Goal: Find specific page/section: Find specific page/section

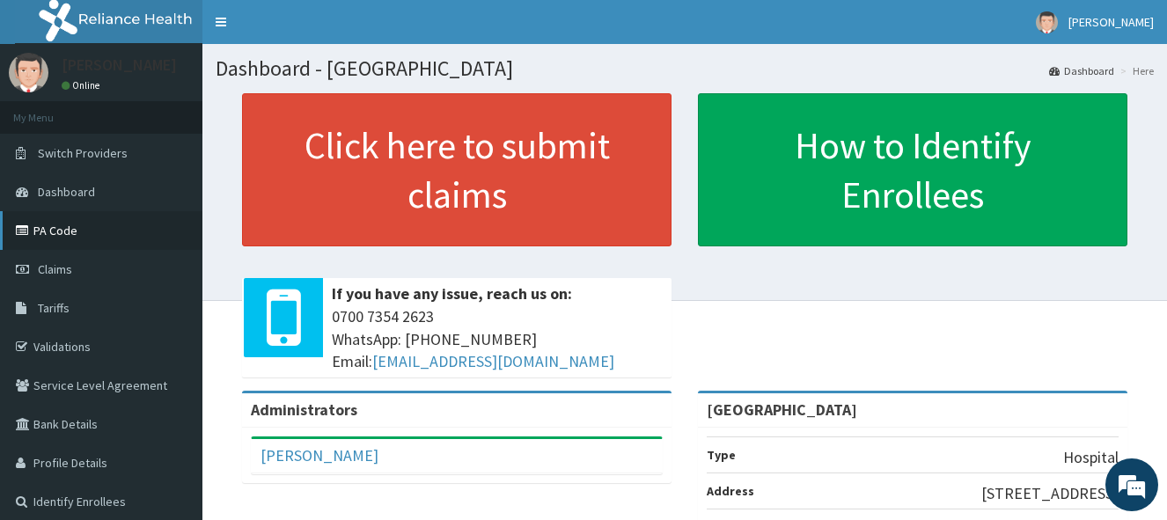
click at [64, 230] on link "PA Code" at bounding box center [101, 230] width 202 height 39
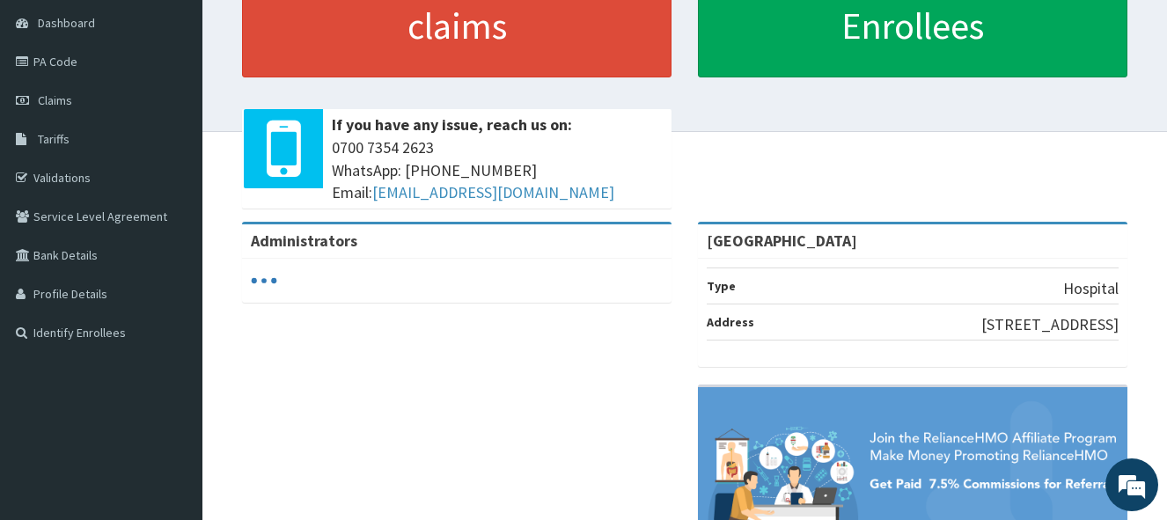
click at [1166, 510] on html "RelianceHMO Provider Portal | Dashboard R EL Toggle navigation Adebayo Onafujab…" at bounding box center [583, 245] width 1167 height 829
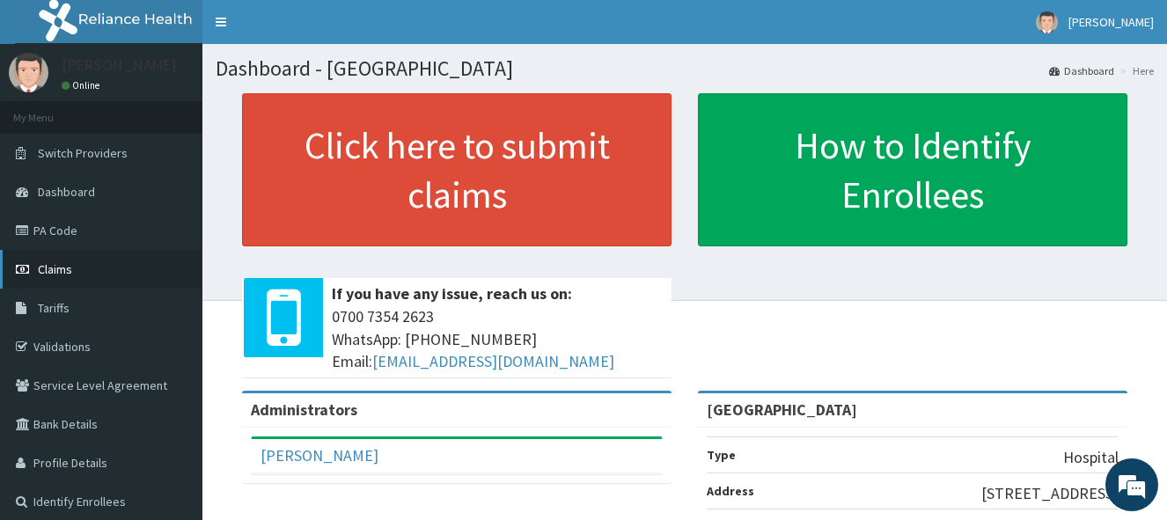
click at [77, 273] on link "Claims" at bounding box center [101, 269] width 202 height 39
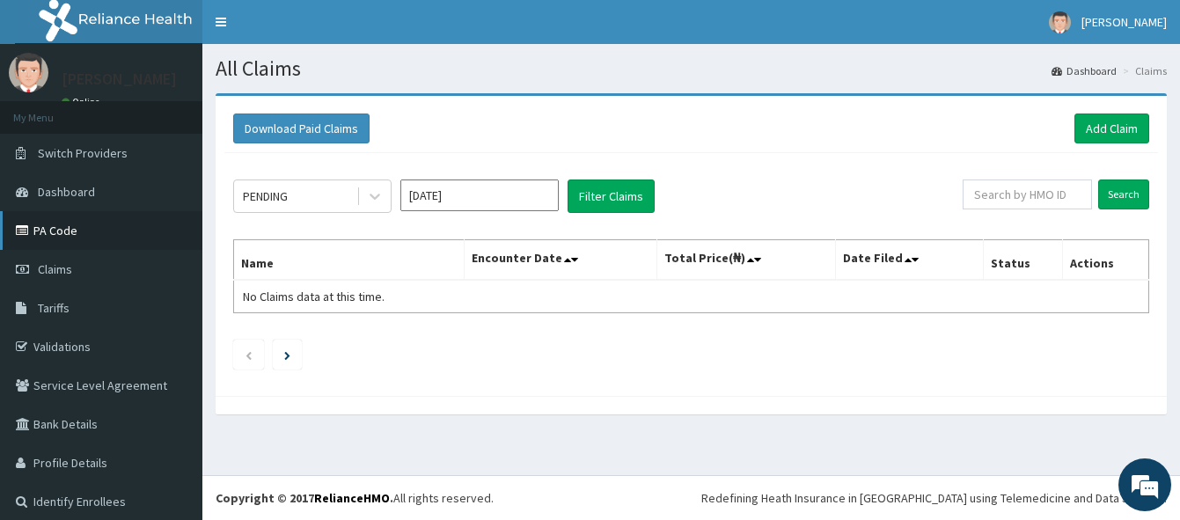
click at [70, 228] on link "PA Code" at bounding box center [101, 230] width 202 height 39
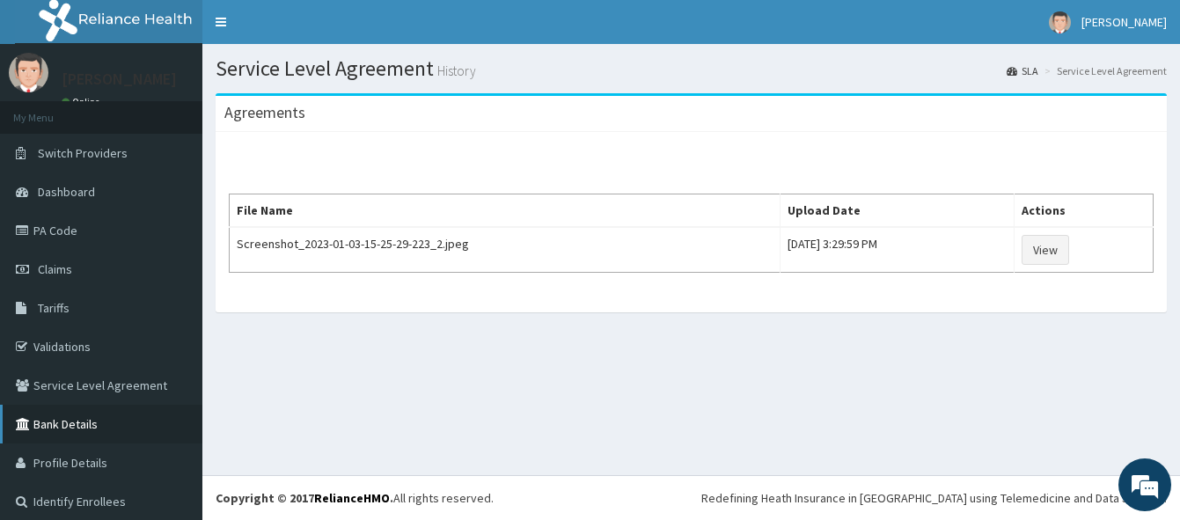
click at [83, 417] on link "Bank Details" at bounding box center [101, 424] width 202 height 39
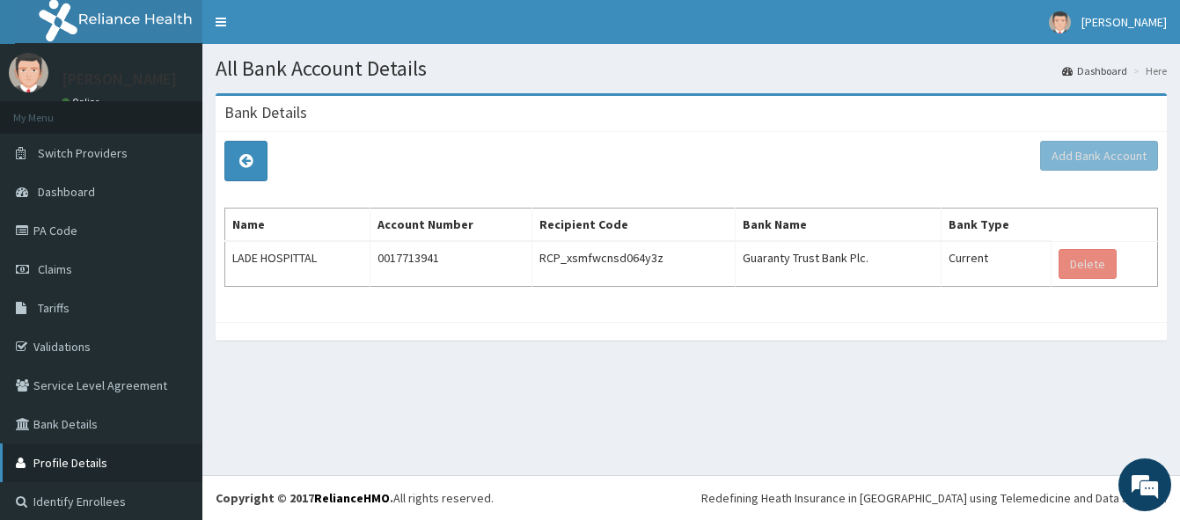
click at [83, 465] on link "Profile Details" at bounding box center [101, 462] width 202 height 39
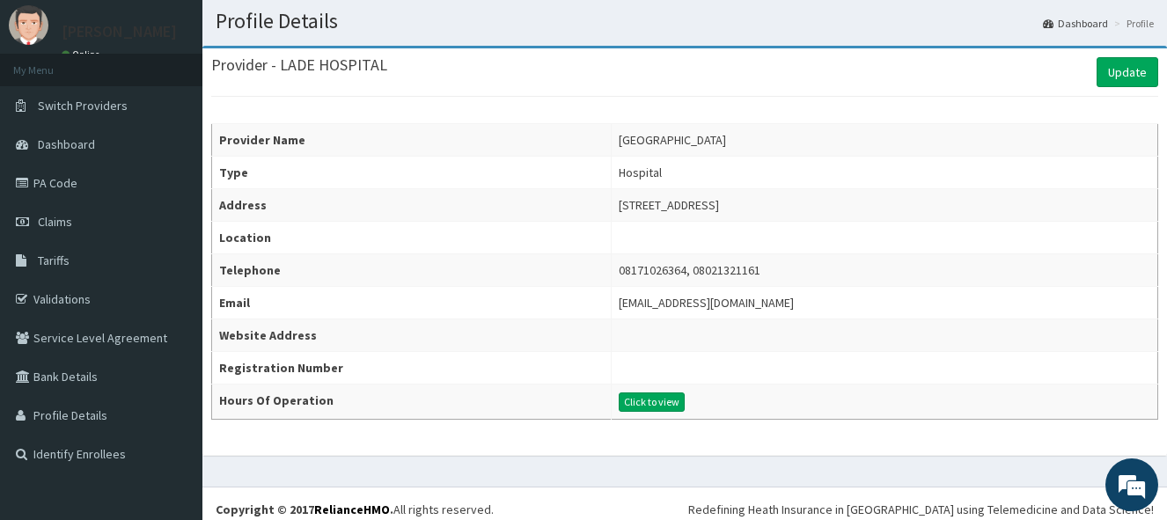
scroll to position [59, 0]
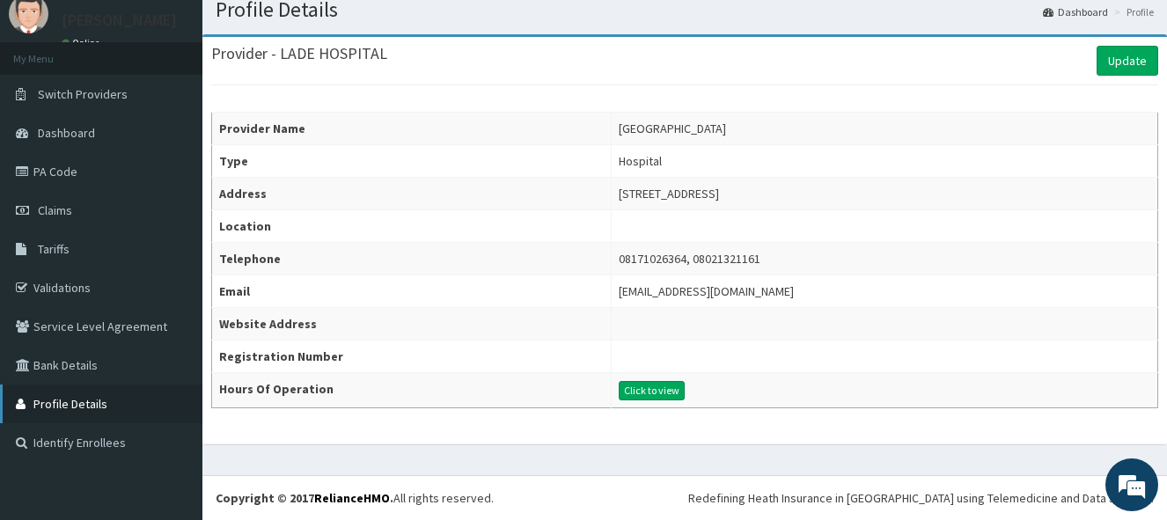
click at [75, 403] on link "Profile Details" at bounding box center [101, 403] width 202 height 39
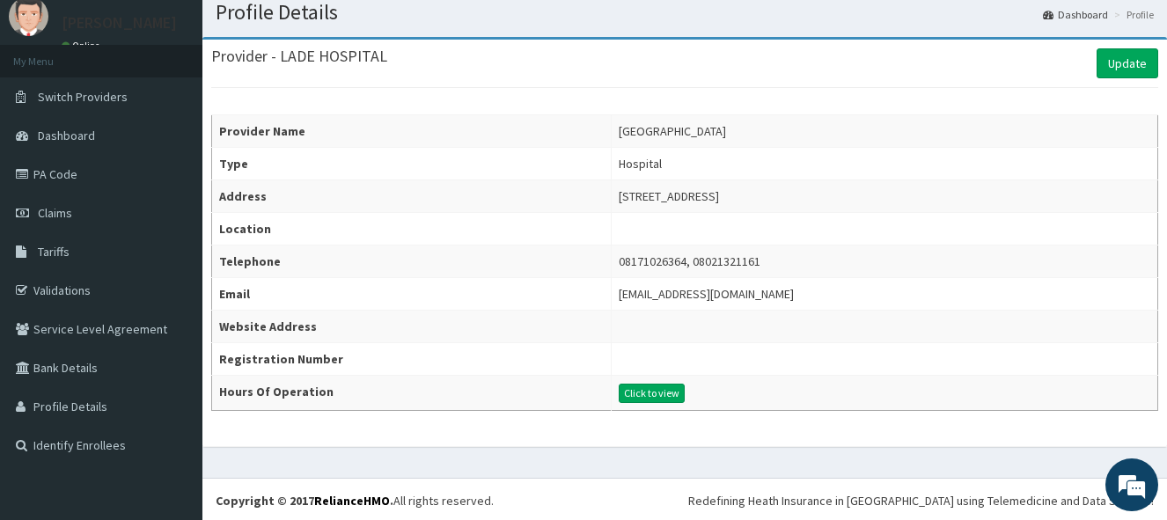
scroll to position [59, 0]
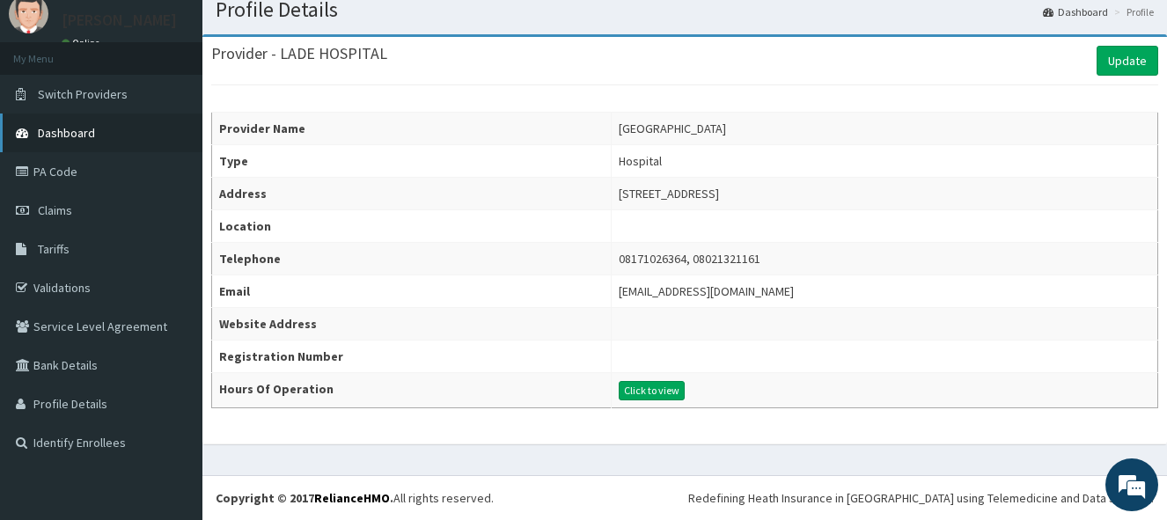
click at [55, 128] on span "Dashboard" at bounding box center [66, 133] width 57 height 16
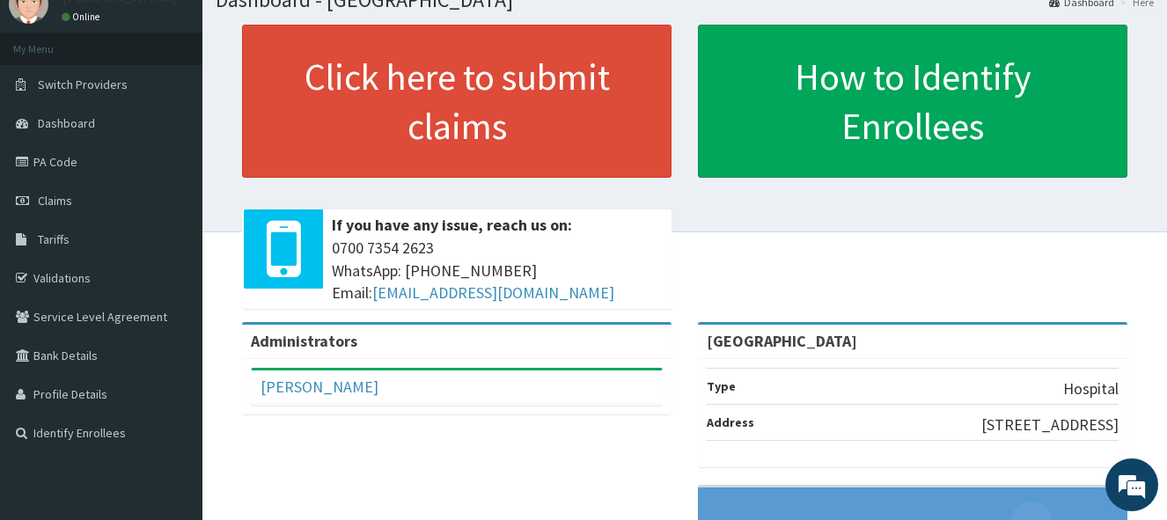
scroll to position [106, 0]
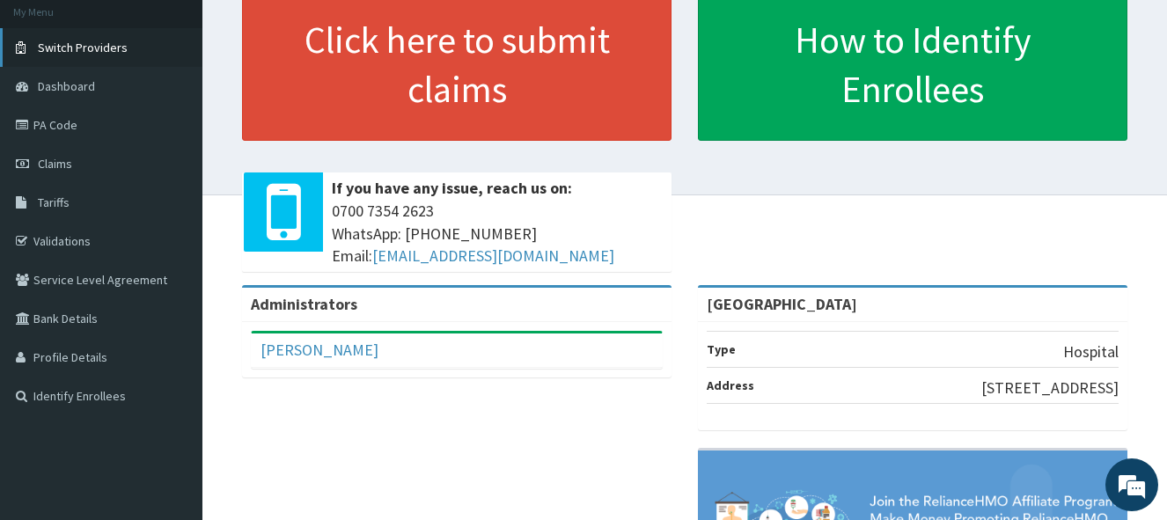
click at [59, 43] on span "Switch Providers" at bounding box center [83, 48] width 90 height 16
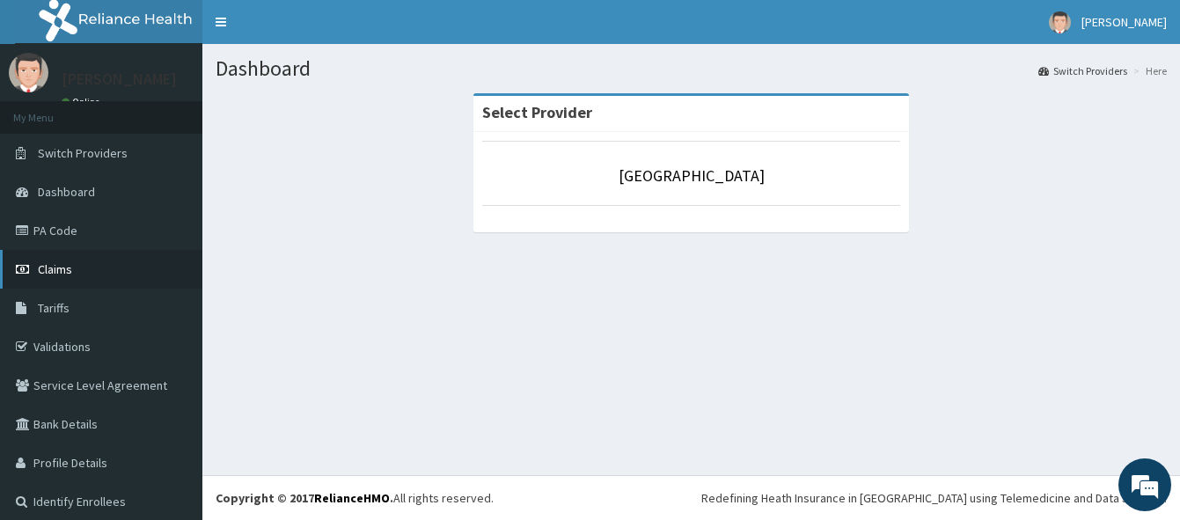
click at [61, 266] on span "Claims" at bounding box center [55, 269] width 34 height 16
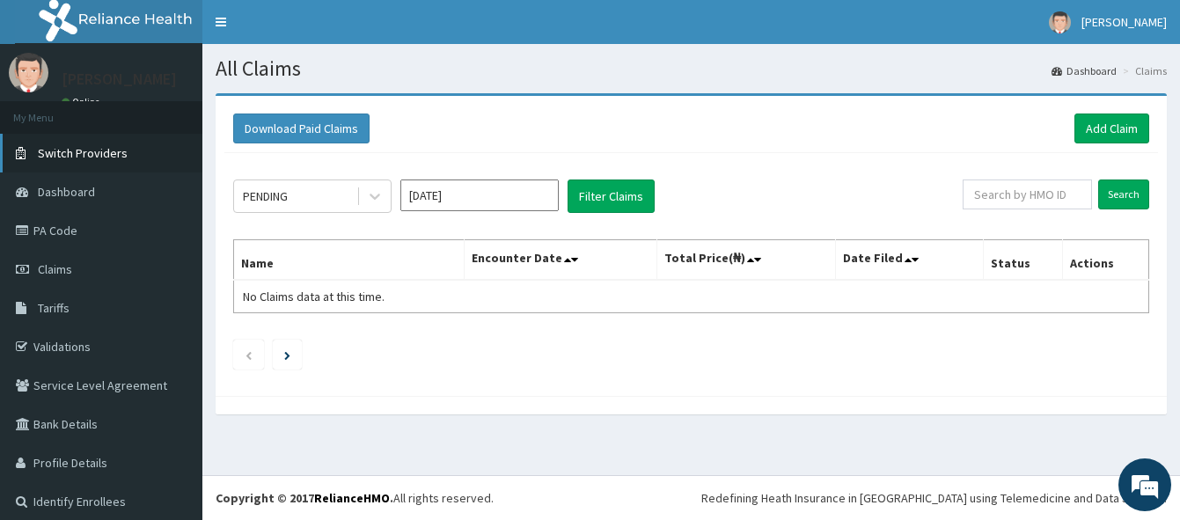
click at [68, 153] on span "Switch Providers" at bounding box center [83, 153] width 90 height 16
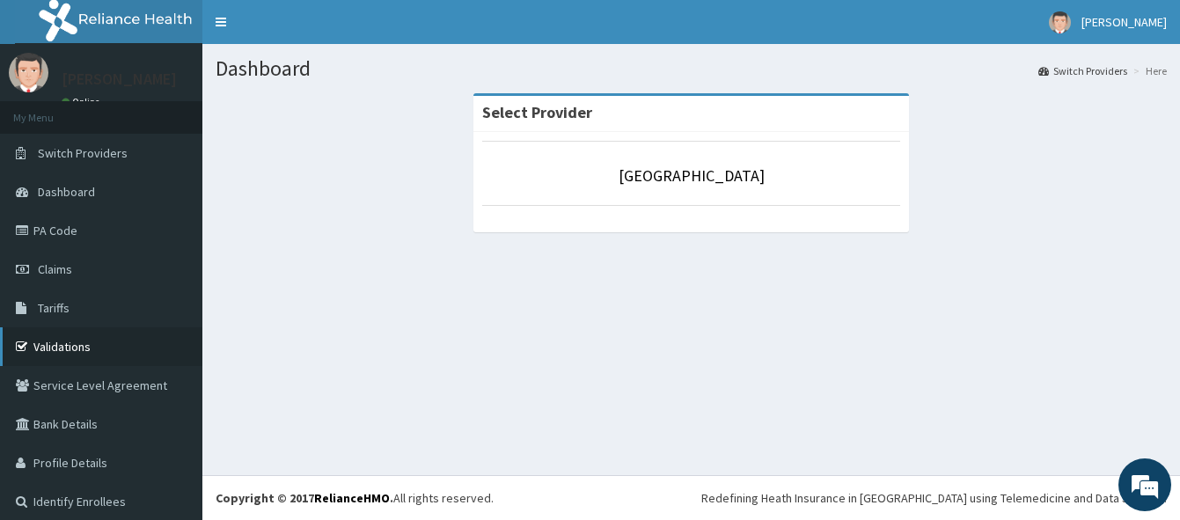
click at [70, 341] on link "Validations" at bounding box center [101, 346] width 202 height 39
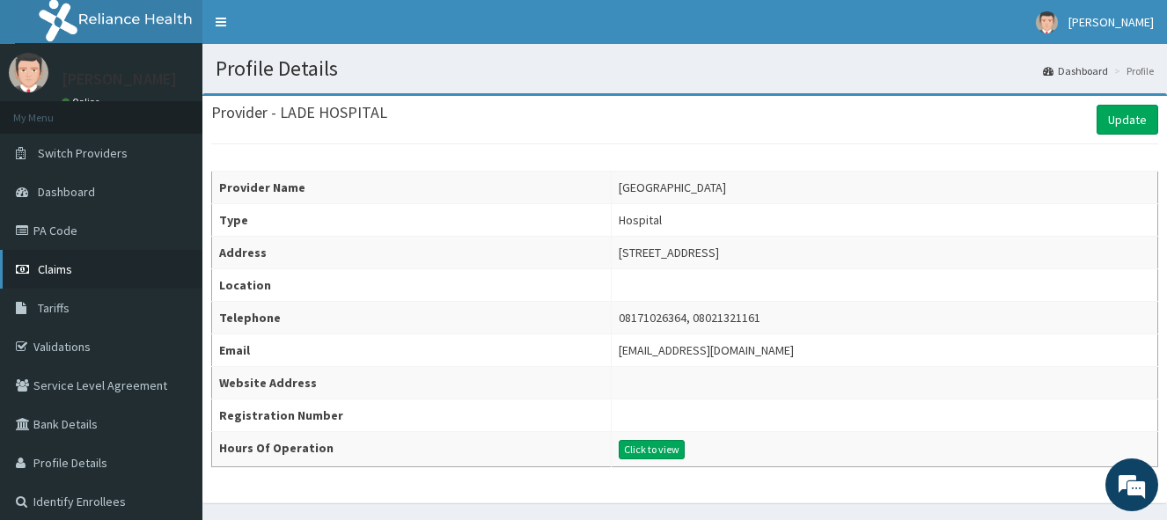
click at [66, 263] on span "Claims" at bounding box center [55, 269] width 34 height 16
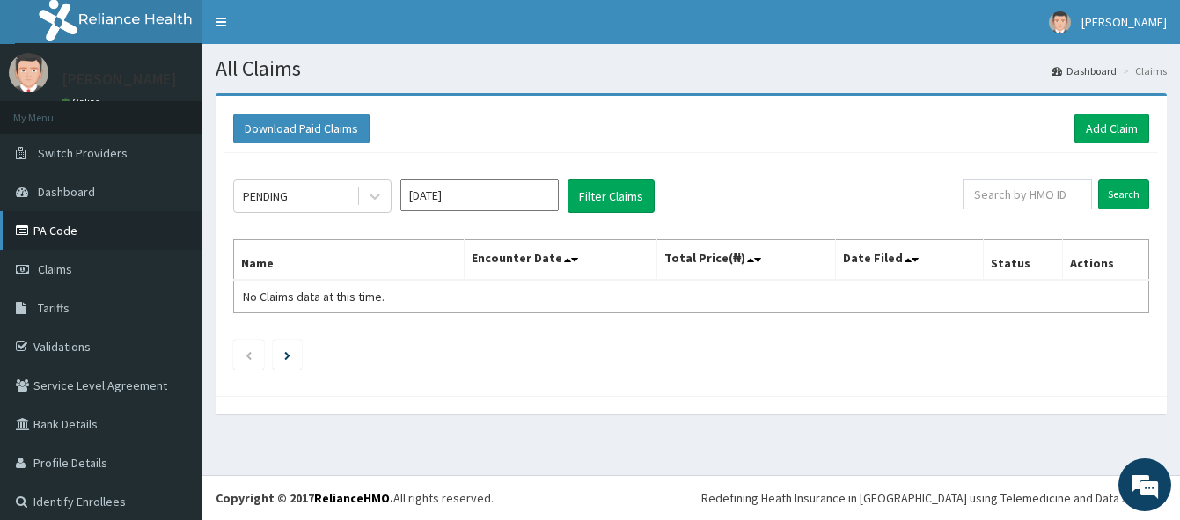
click at [66, 231] on link "PA Code" at bounding box center [101, 230] width 202 height 39
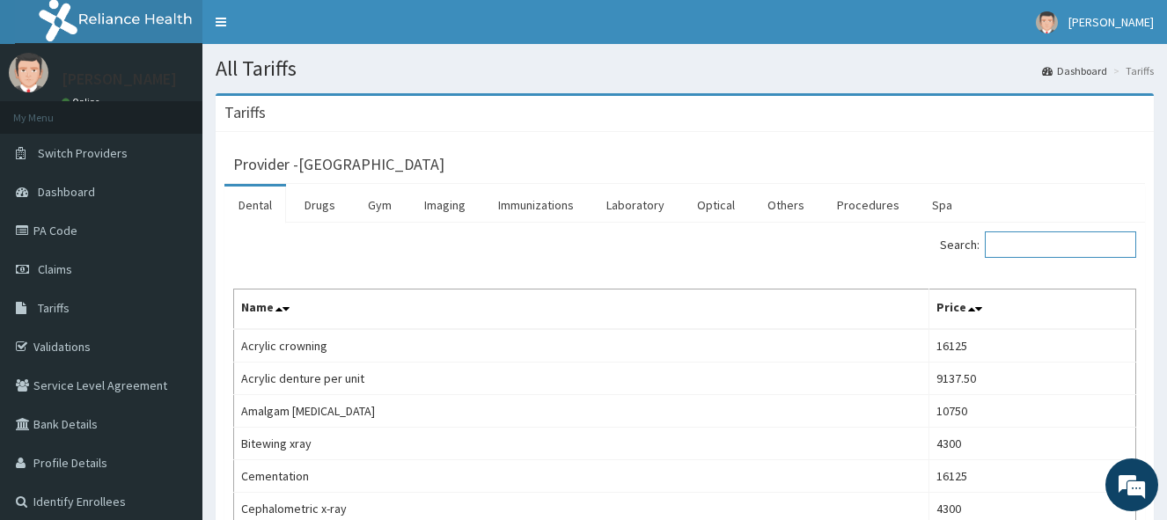
click at [1009, 247] on input "Search:" at bounding box center [1060, 244] width 151 height 26
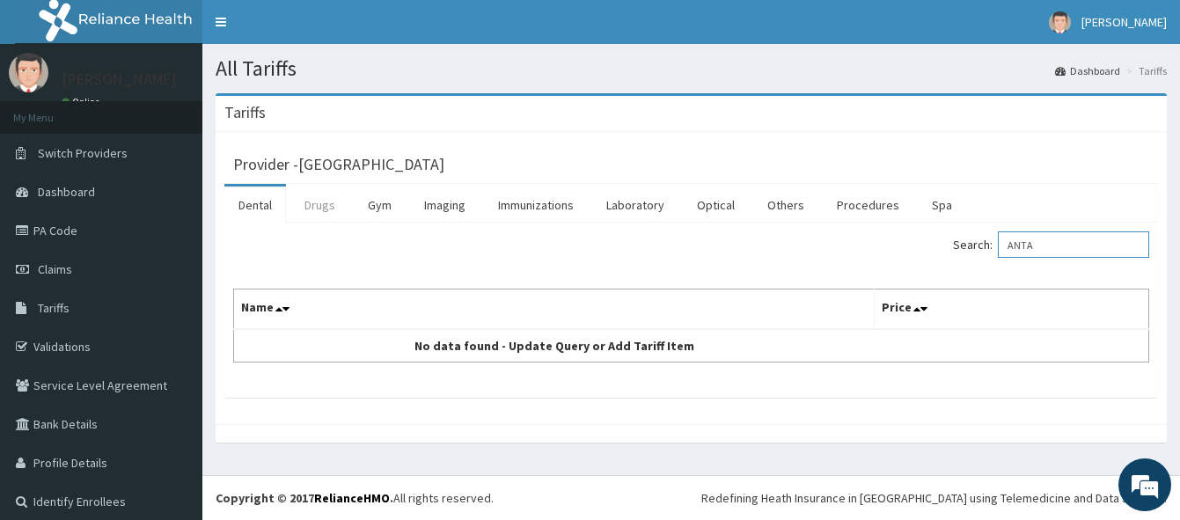
type input "ANTA"
click at [330, 209] on link "Drugs" at bounding box center [319, 205] width 59 height 37
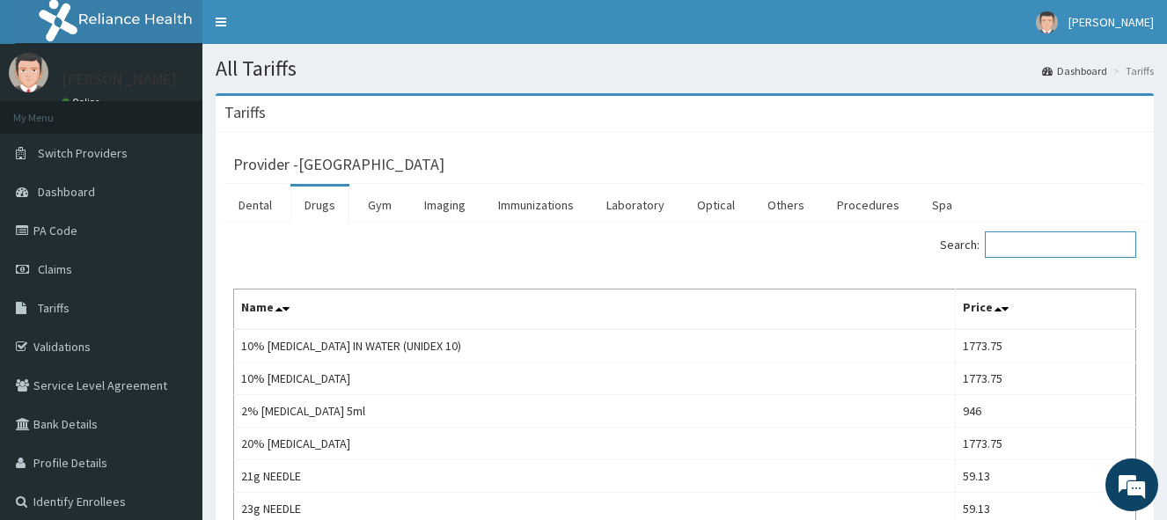
click at [1037, 251] on input "Search:" at bounding box center [1060, 244] width 151 height 26
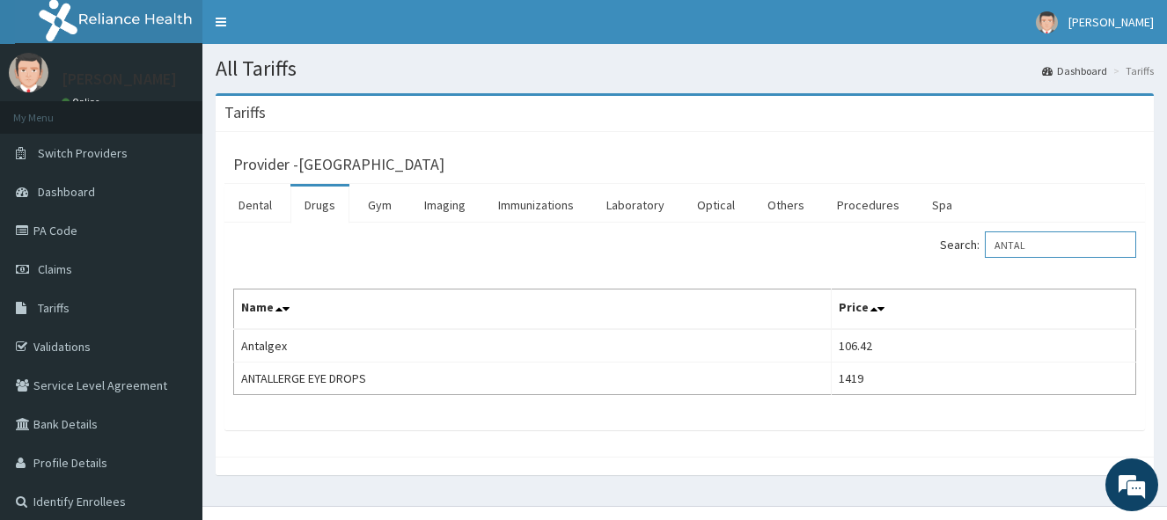
type input "ANTAL"
